Goal: Obtain resource: Obtain resource

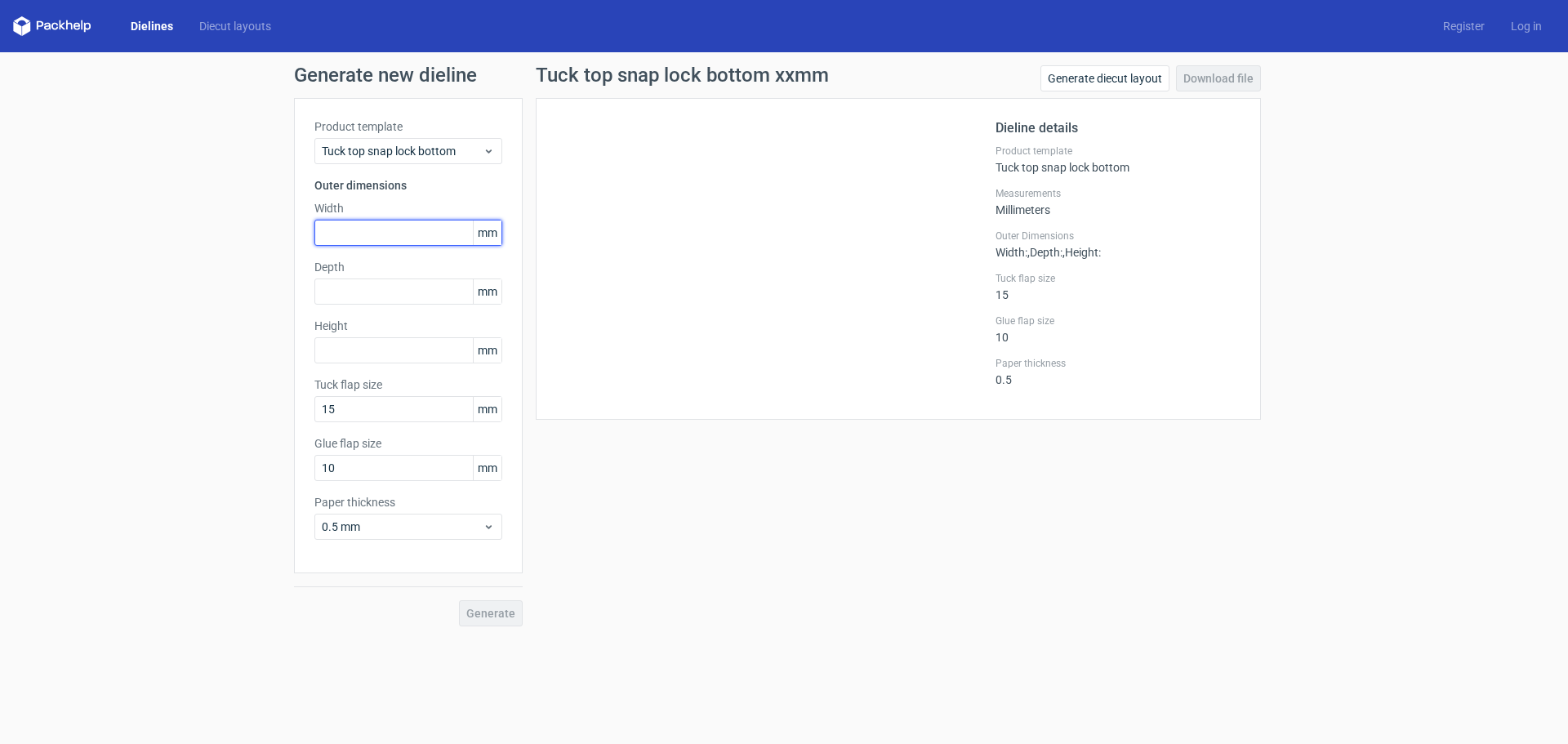
click at [414, 235] on input "text" at bounding box center [408, 232] width 187 height 26
type input "52"
click at [387, 297] on input "text" at bounding box center [408, 291] width 187 height 26
type input "17"
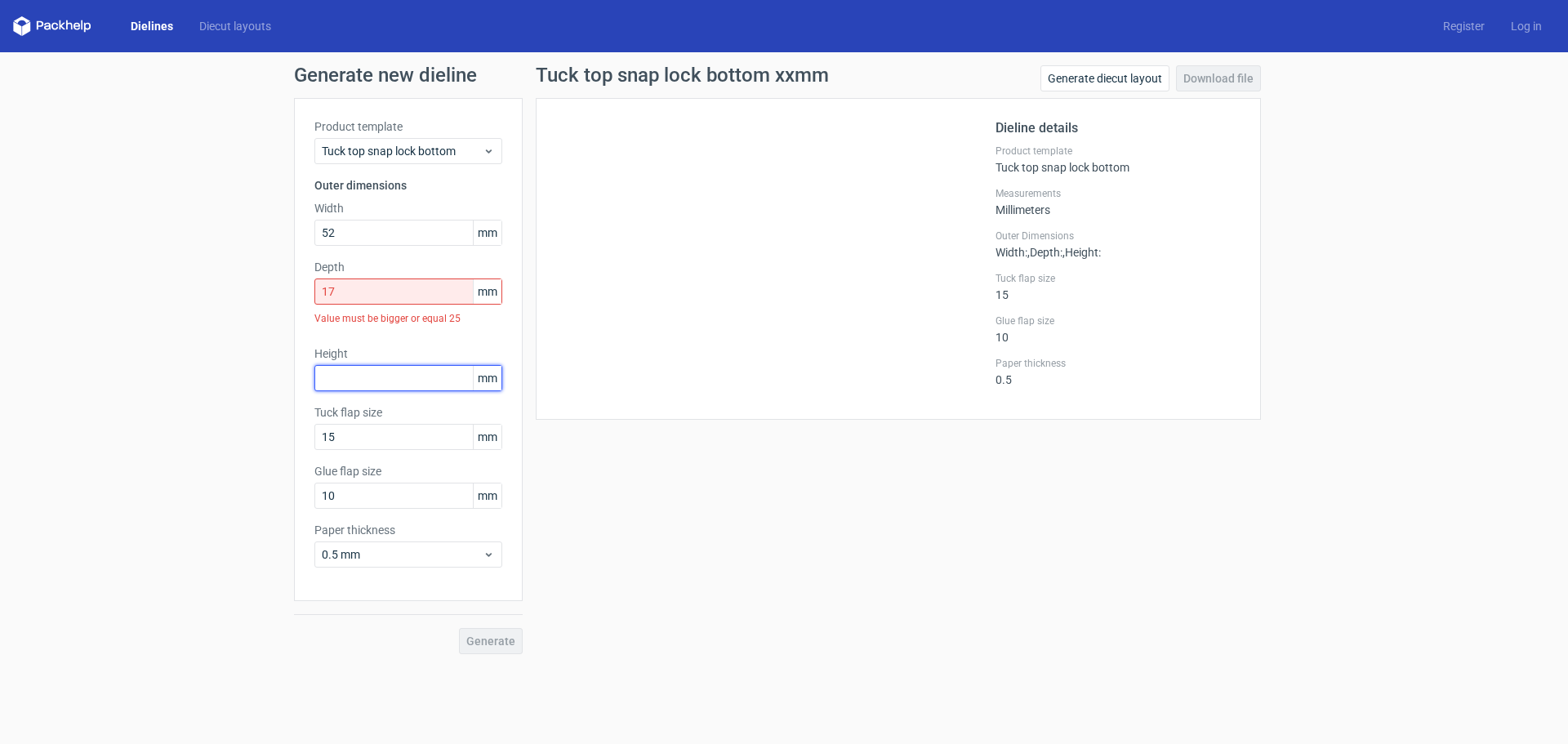
click at [360, 378] on input "text" at bounding box center [408, 378] width 187 height 26
type input "244"
click at [505, 644] on div "Generate" at bounding box center [408, 627] width 228 height 53
click at [481, 332] on div "Value must be bigger or equal 25" at bounding box center [408, 319] width 187 height 28
drag, startPoint x: 361, startPoint y: 293, endPoint x: 319, endPoint y: 293, distance: 42.0
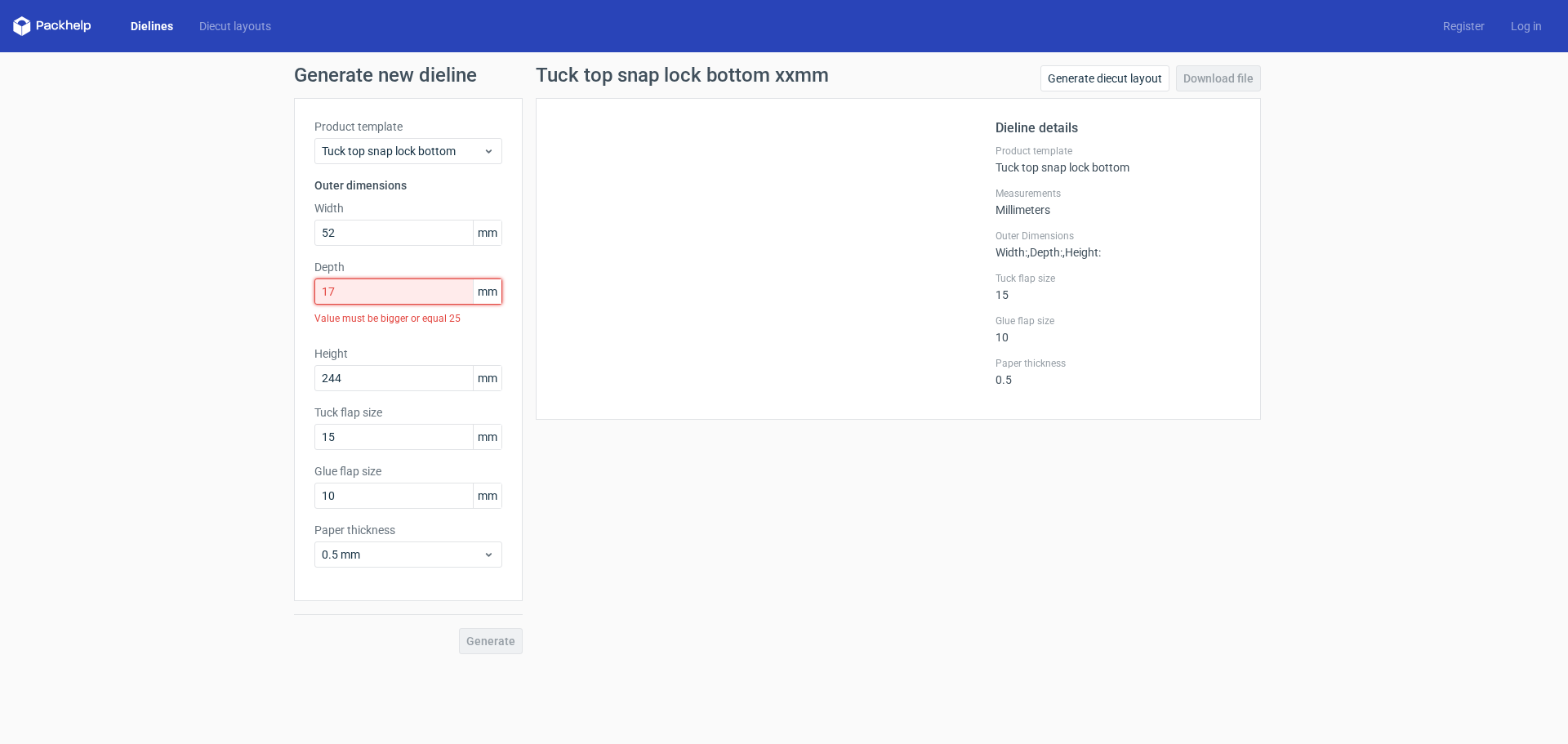
click at [319, 293] on input "17" at bounding box center [408, 291] width 187 height 26
click at [306, 236] on div "Product template Tuck top snap lock bottom Outer dimensions Width 52 mm Depth 1…" at bounding box center [408, 349] width 228 height 504
type input "17"
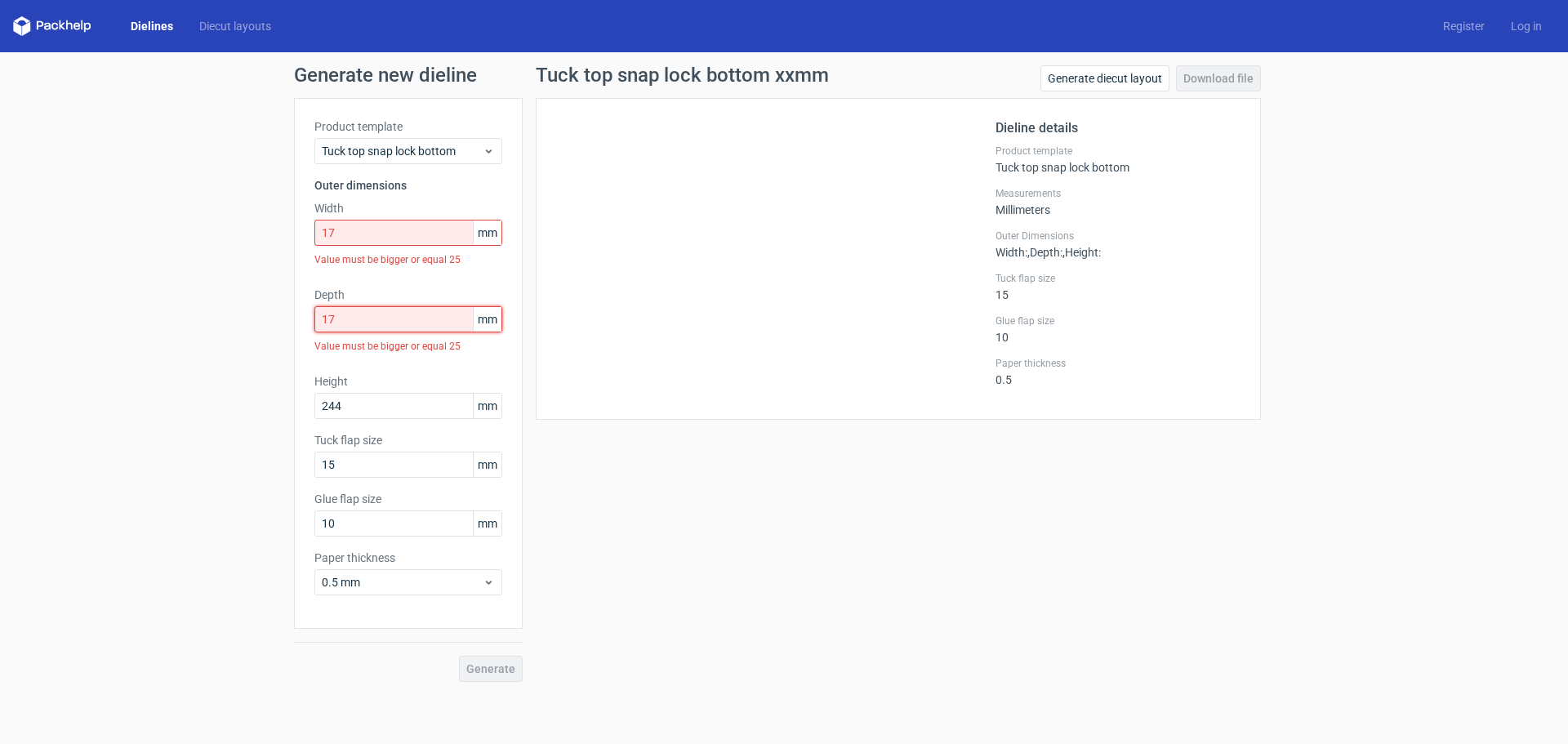
drag, startPoint x: 335, startPoint y: 287, endPoint x: 299, endPoint y: 287, distance: 36.0
click at [299, 287] on div "Product template Tuck top snap lock bottom Outer dimensions Width 17 mm Value m…" at bounding box center [408, 363] width 228 height 532
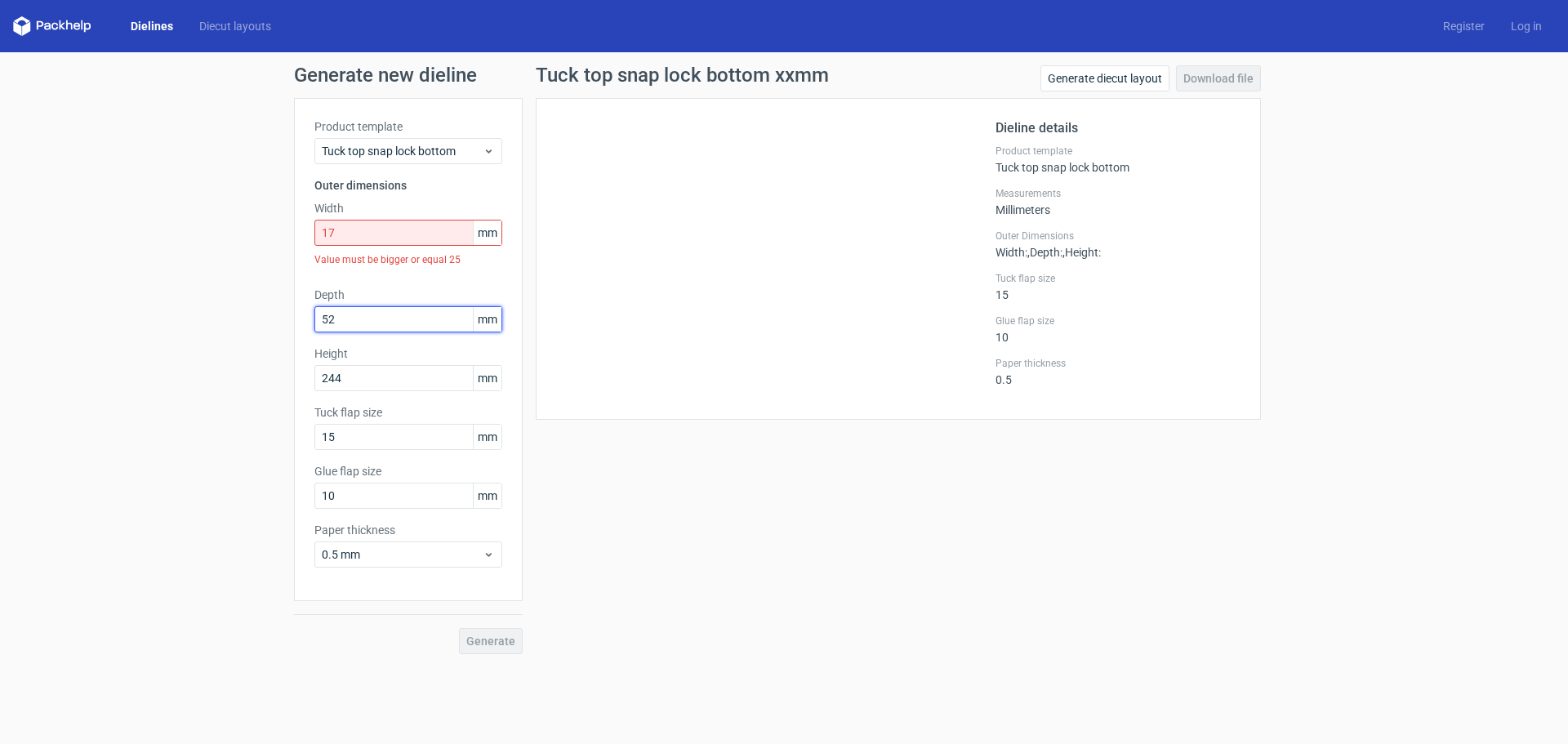
type input "52"
click at [494, 638] on div "Generate" at bounding box center [408, 627] width 228 height 53
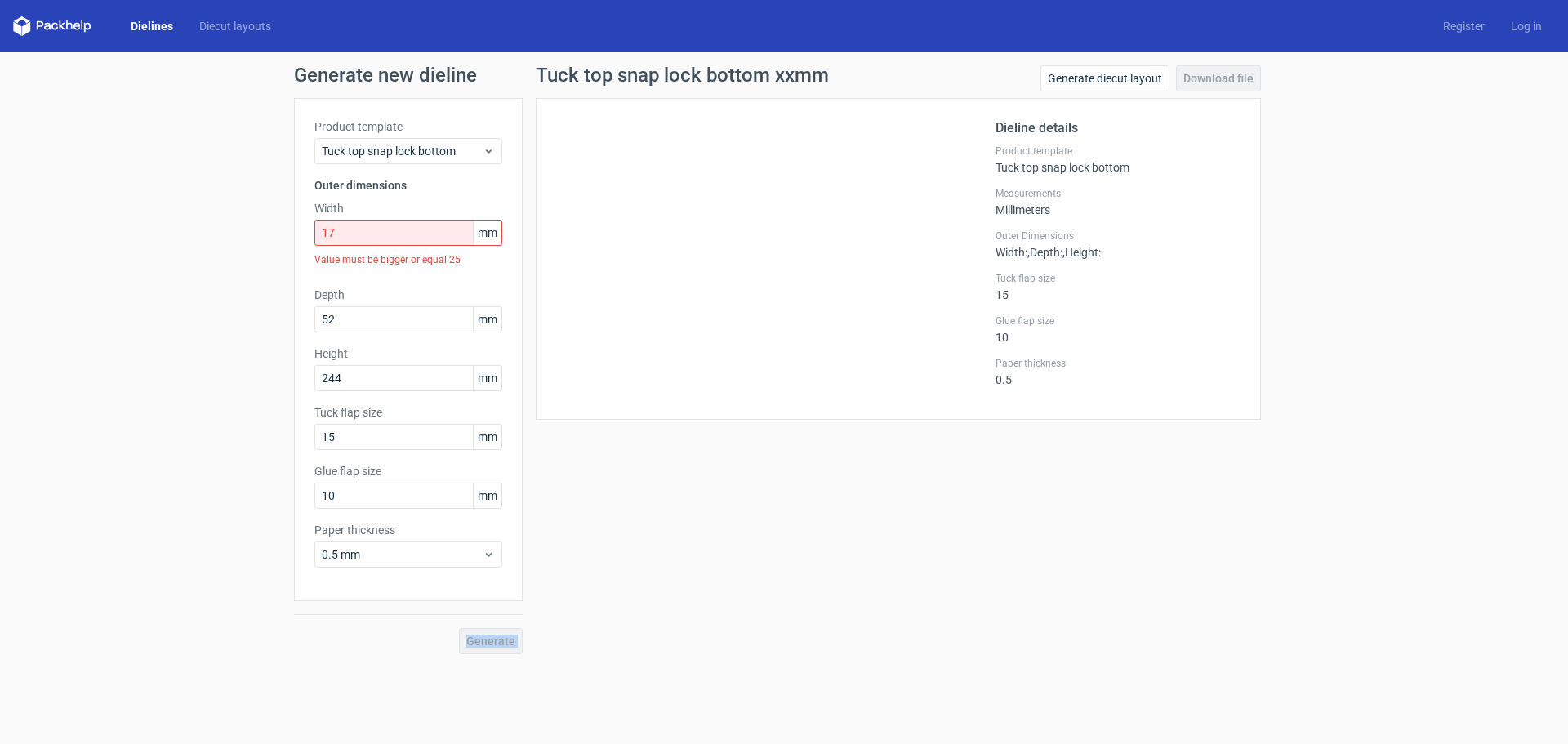
drag, startPoint x: 494, startPoint y: 638, endPoint x: 465, endPoint y: 264, distance: 375.1
click at [494, 637] on div "Generate" at bounding box center [408, 627] width 228 height 53
click at [477, 156] on span "Tuck top snap lock bottom" at bounding box center [402, 151] width 160 height 16
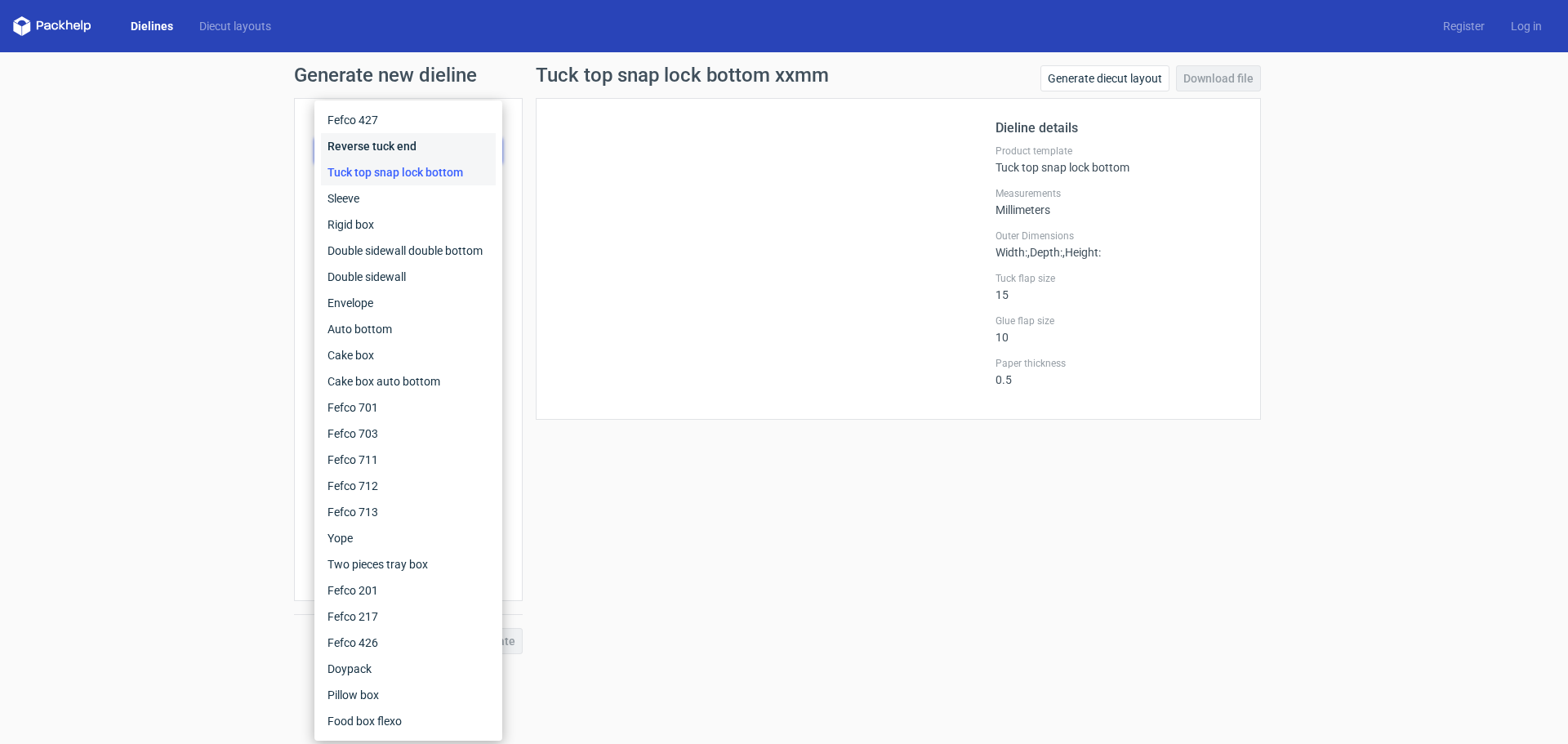
click at [477, 156] on div "Reverse tuck end" at bounding box center [408, 147] width 174 height 26
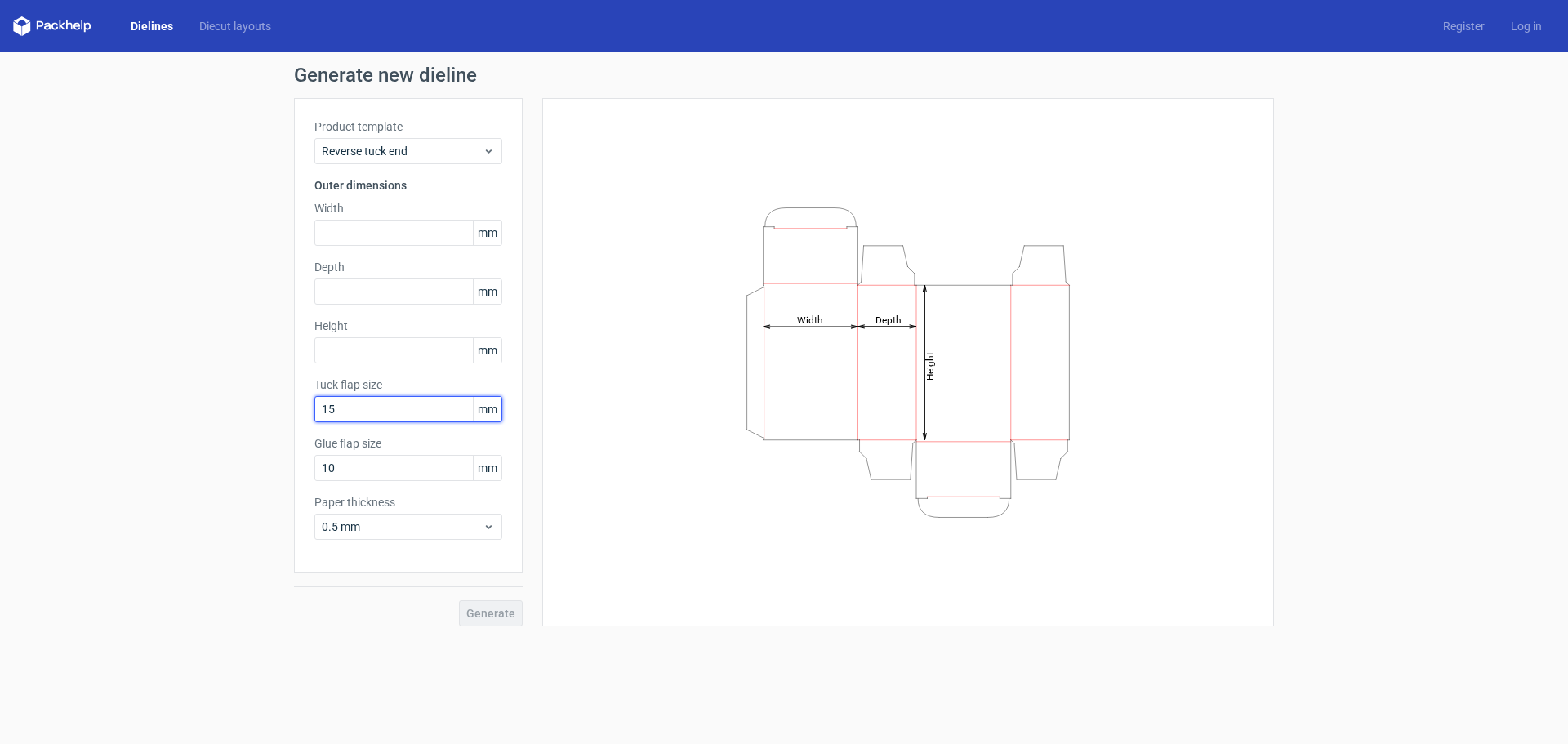
drag, startPoint x: 361, startPoint y: 406, endPoint x: 247, endPoint y: 393, distance: 114.7
click at [249, 405] on div "Generate new dieline Product template Reverse tuck end Outer dimensions Width m…" at bounding box center [784, 345] width 1568 height 587
drag, startPoint x: 349, startPoint y: 415, endPoint x: 277, endPoint y: 411, distance: 72.1
click at [293, 414] on div "Generate new dieline Product template Reverse tuck end Outer dimensions Width m…" at bounding box center [784, 345] width 1568 height 587
type input "15"
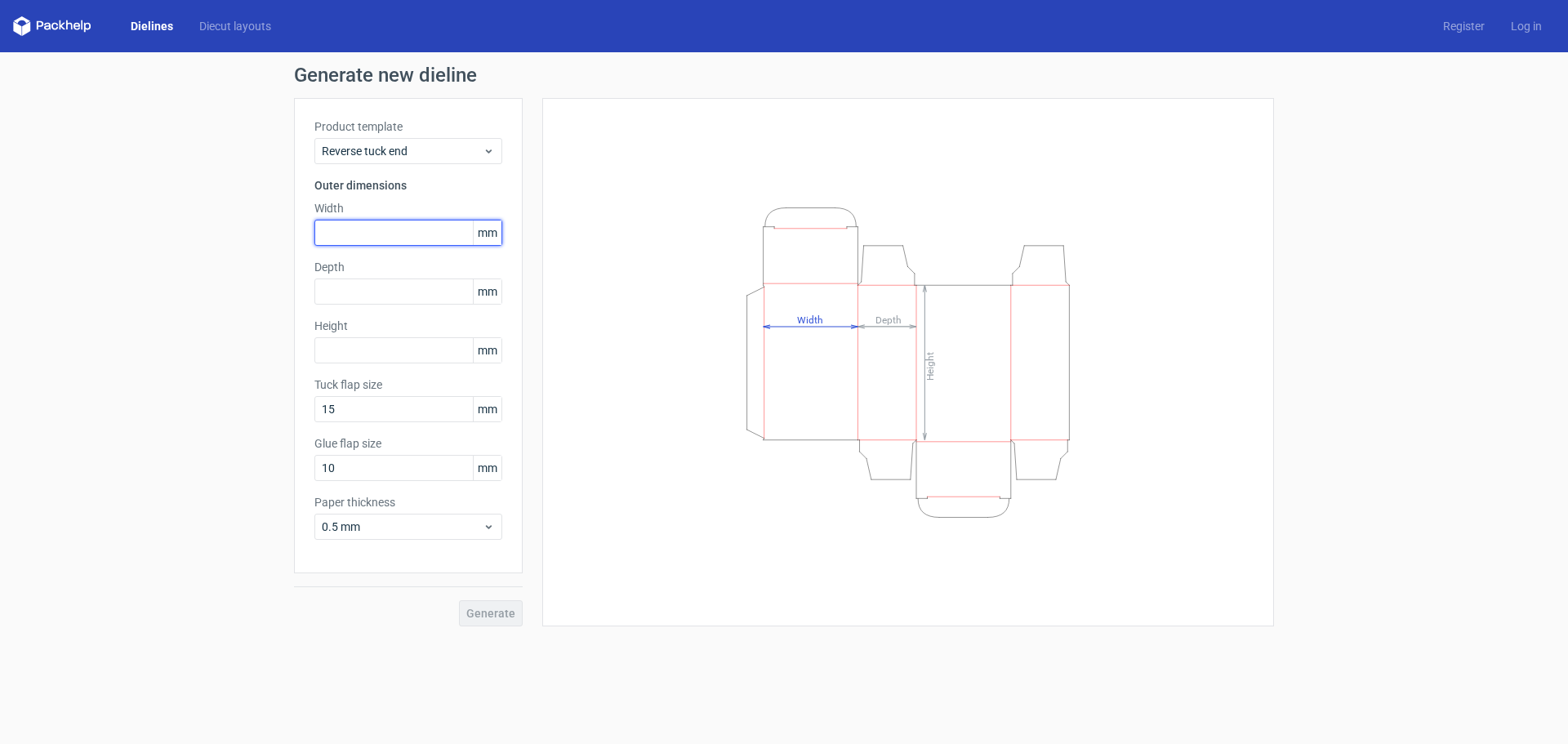
click at [356, 227] on input "text" at bounding box center [408, 232] width 187 height 26
type input "52"
click at [381, 290] on input "text" at bounding box center [408, 291] width 187 height 26
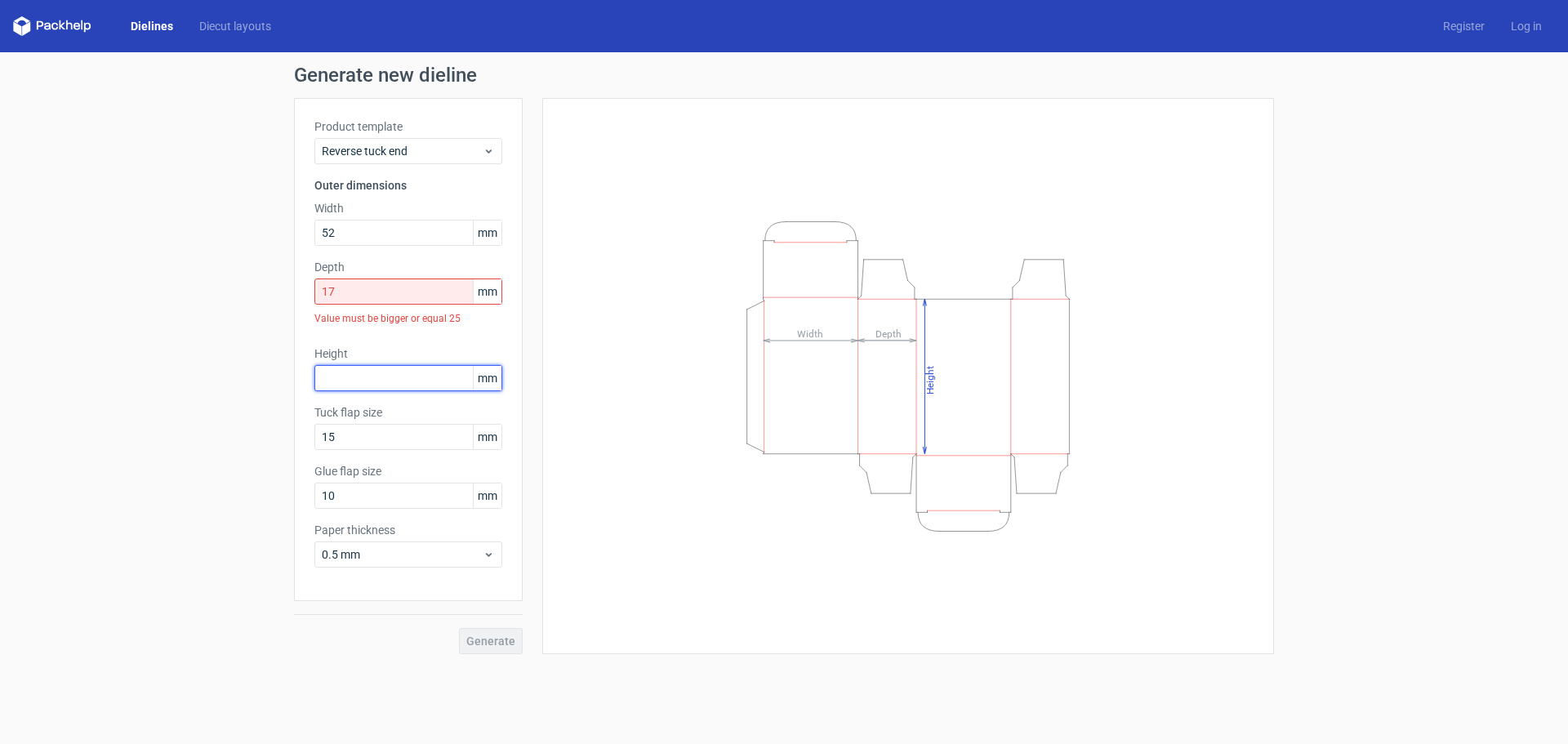
click at [321, 350] on div "Height mm" at bounding box center [408, 369] width 187 height 46
drag, startPoint x: 348, startPoint y: 290, endPoint x: 289, endPoint y: 283, distance: 59.4
click at [291, 285] on div "Generate new dieline Product template Reverse tuck end Outer dimensions Width 5…" at bounding box center [784, 359] width 1568 height 615
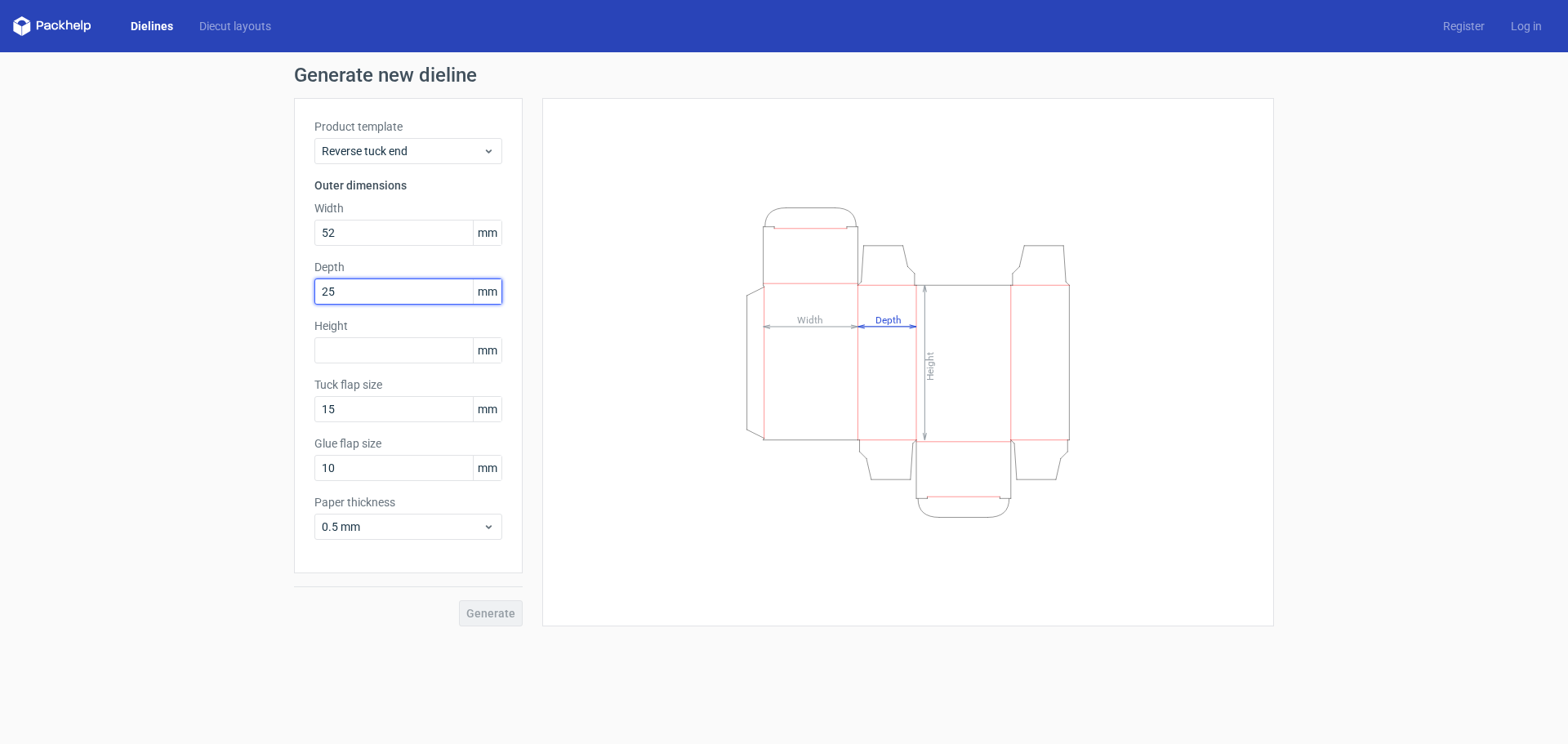
type input "25"
click at [375, 332] on label "Height" at bounding box center [408, 326] width 187 height 16
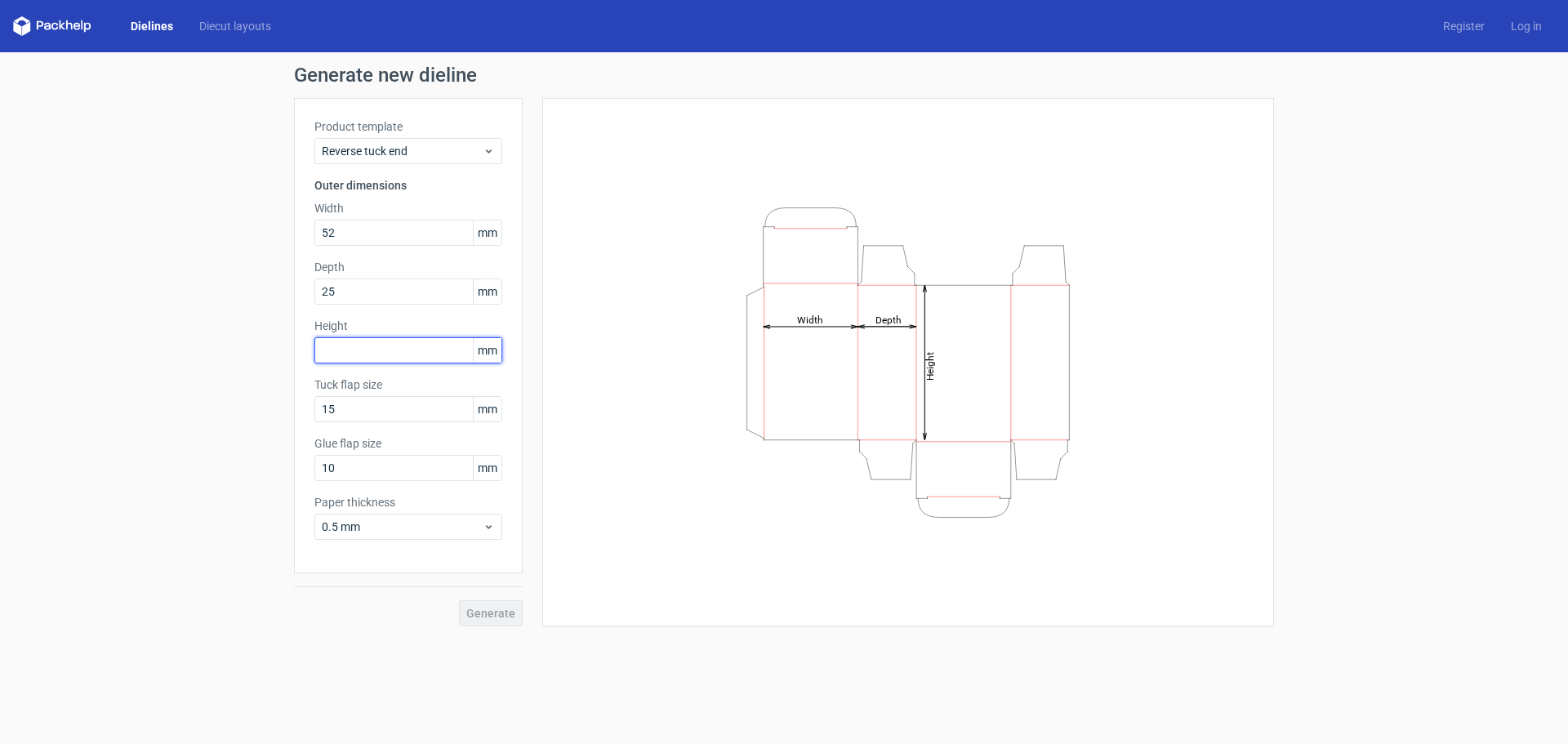
click at [379, 349] on input "text" at bounding box center [408, 350] width 187 height 26
type input "244"
click at [485, 613] on span "Generate" at bounding box center [490, 613] width 49 height 11
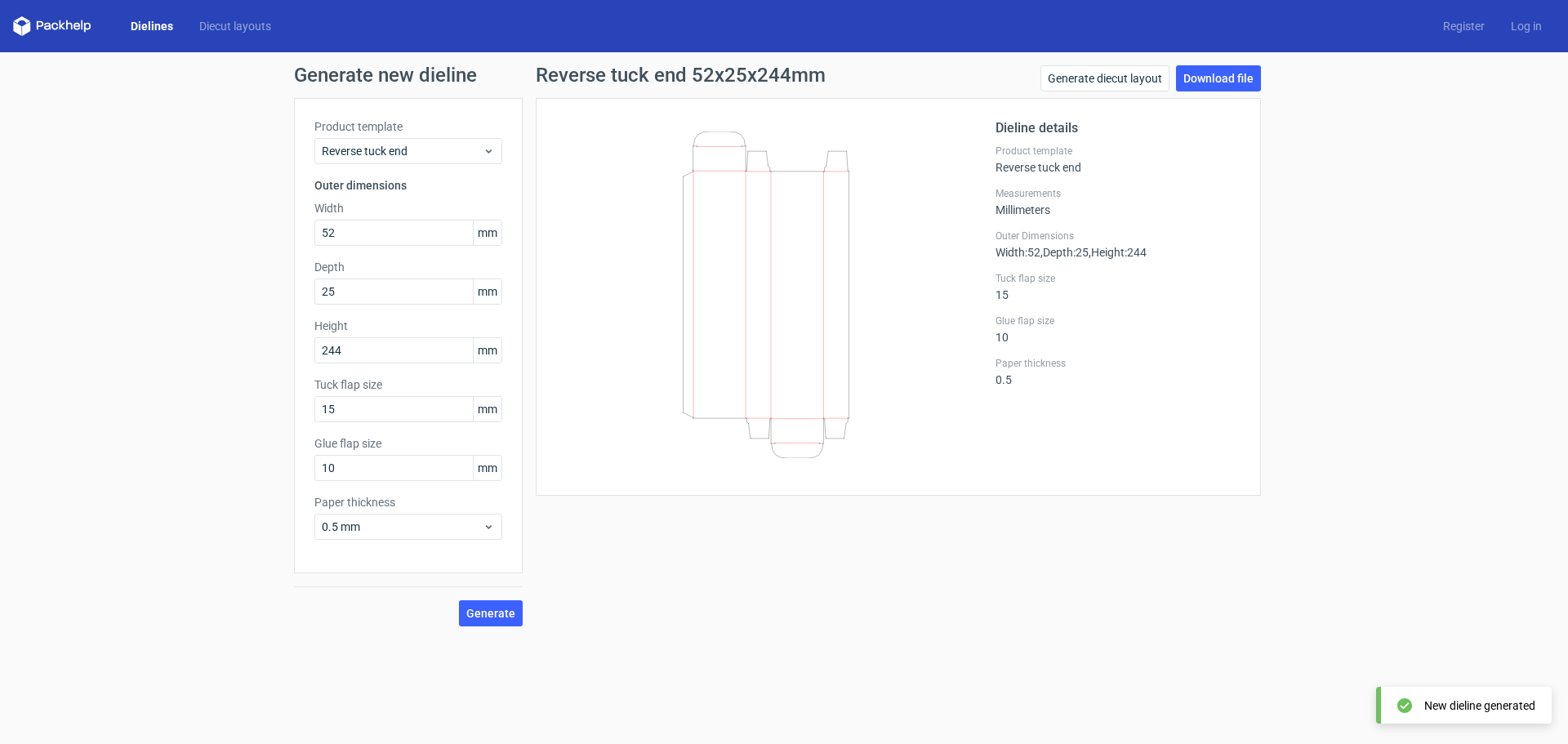
click at [728, 194] on icon at bounding box center [766, 295] width 394 height 327
click at [1253, 79] on link "Download file" at bounding box center [1218, 79] width 85 height 26
click at [1331, 133] on div "Generate new dieline Product template Reverse tuck end Outer dimensions Width 5…" at bounding box center [784, 345] width 1568 height 587
click at [1114, 75] on link "Generate diecut layout" at bounding box center [1104, 79] width 129 height 26
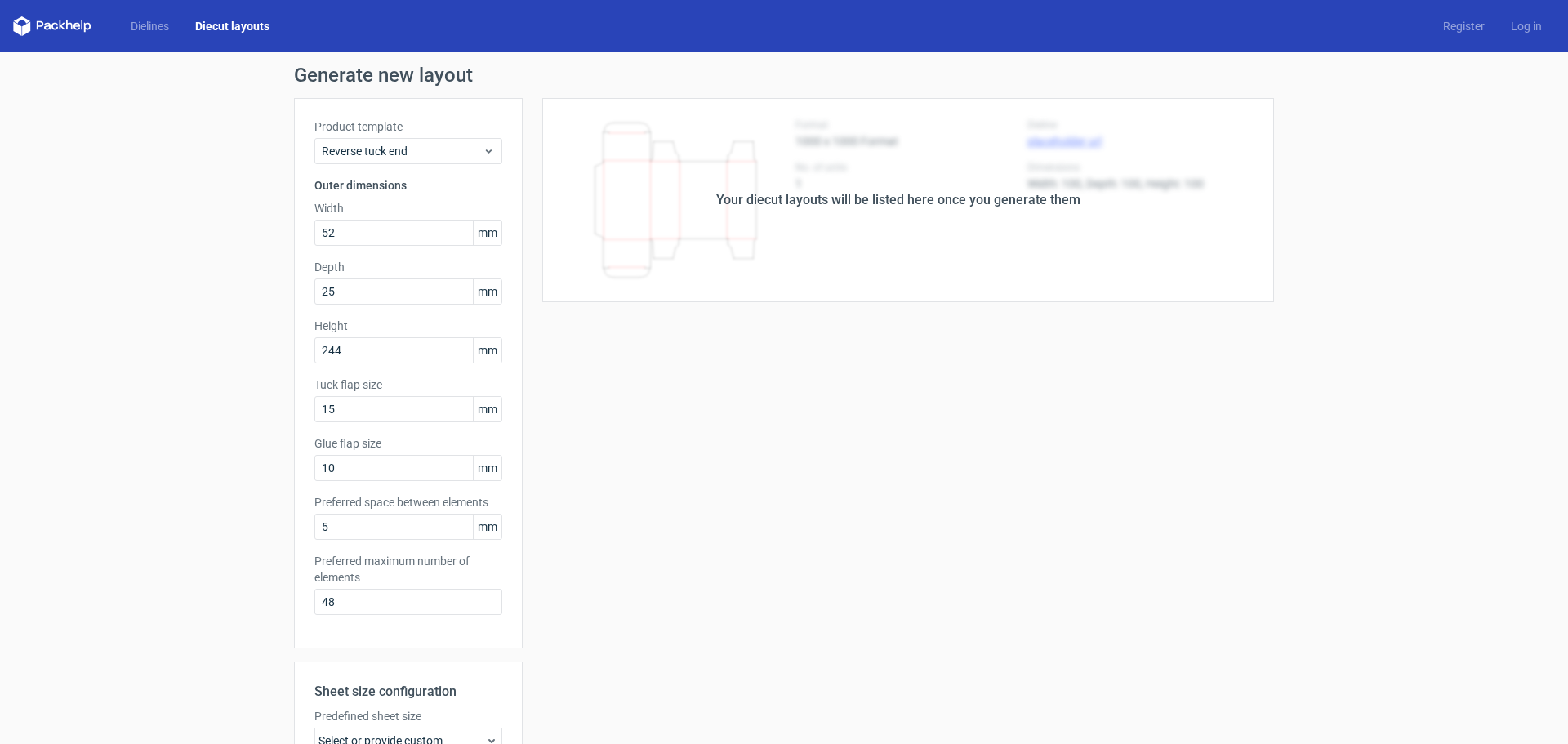
drag, startPoint x: 753, startPoint y: 414, endPoint x: 209, endPoint y: 39, distance: 660.7
click at [736, 403] on div "Your diecut layouts will be listed here once you generate them Height Depth Wid…" at bounding box center [898, 541] width 752 height 887
